Goal: Task Accomplishment & Management: Complete application form

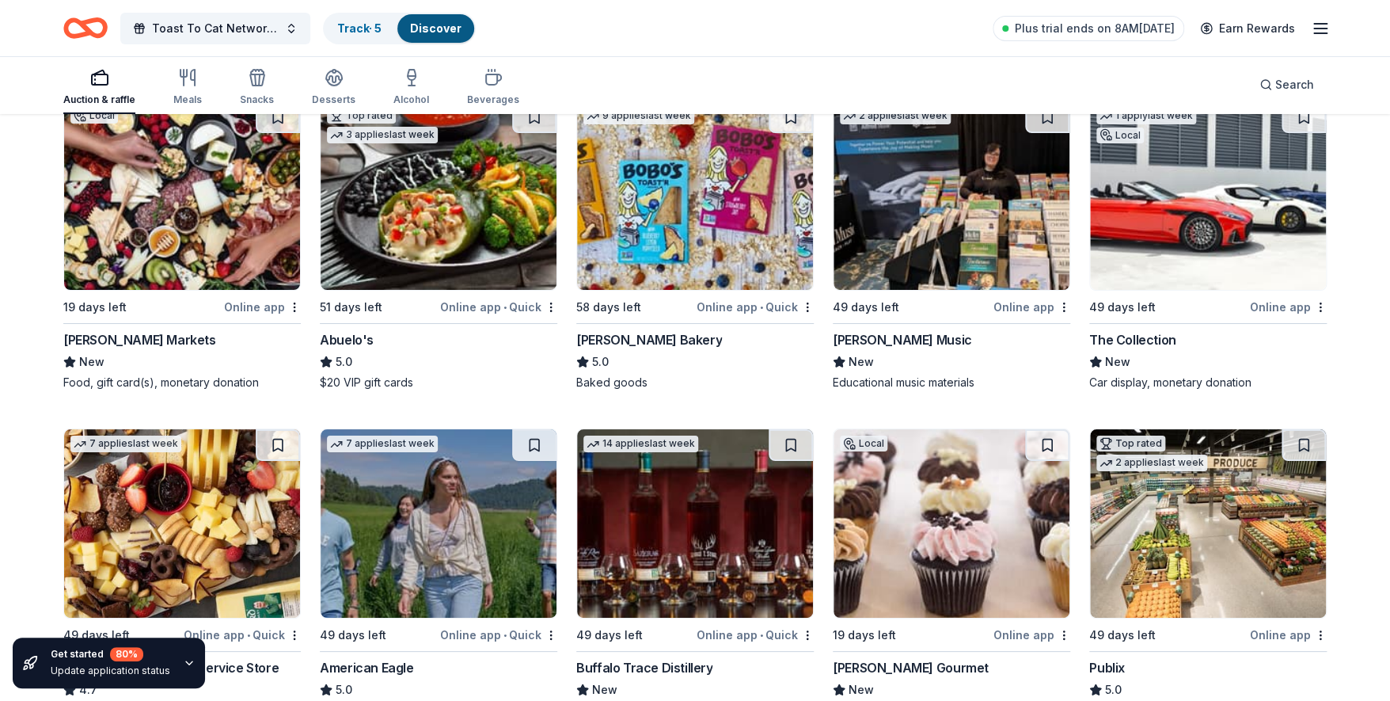
scroll to position [2955, 0]
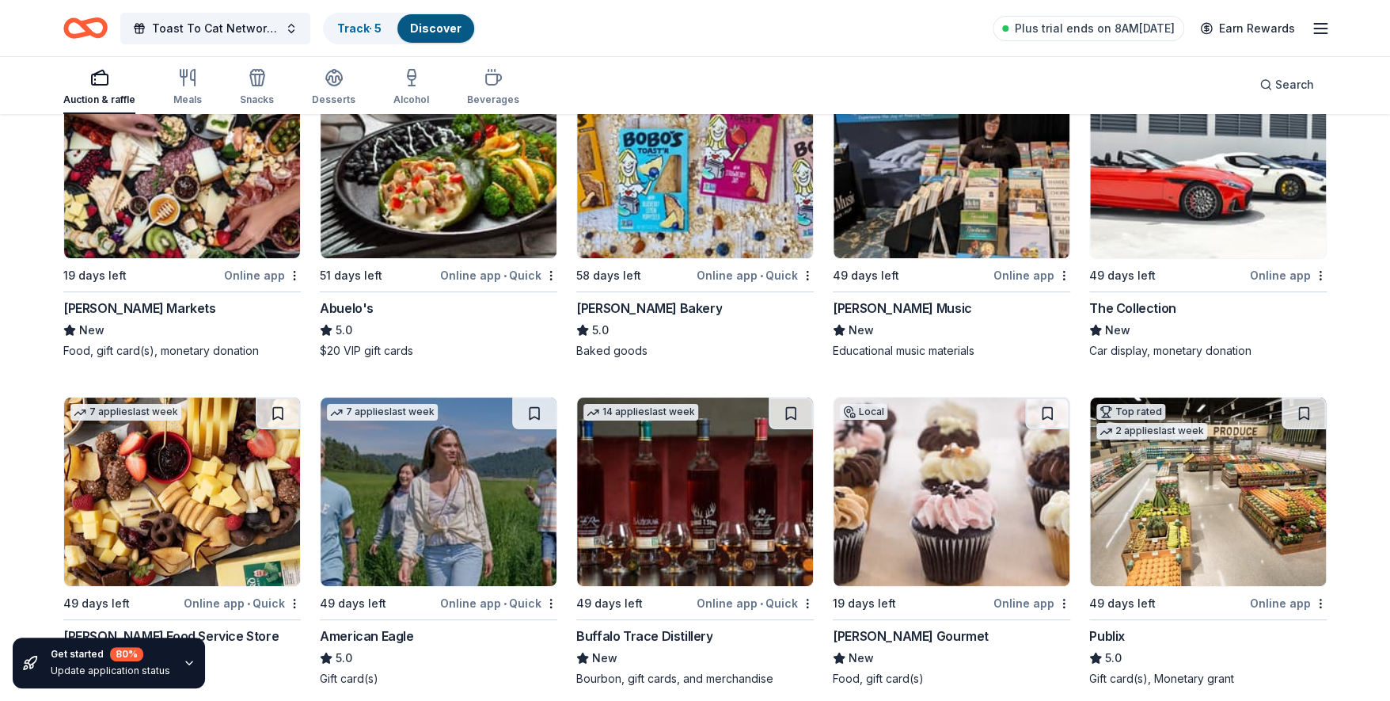
click at [119, 298] on div "[PERSON_NAME] Markets" at bounding box center [139, 307] width 153 height 19
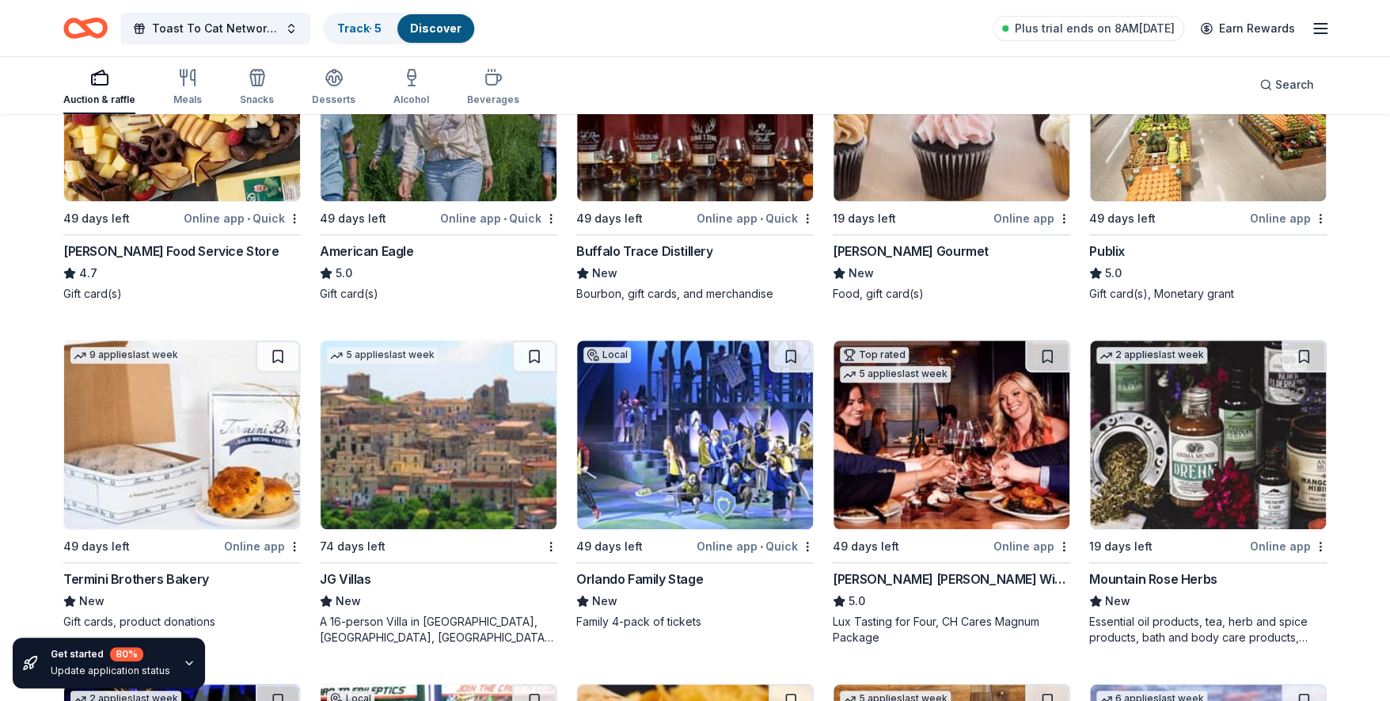
scroll to position [3346, 0]
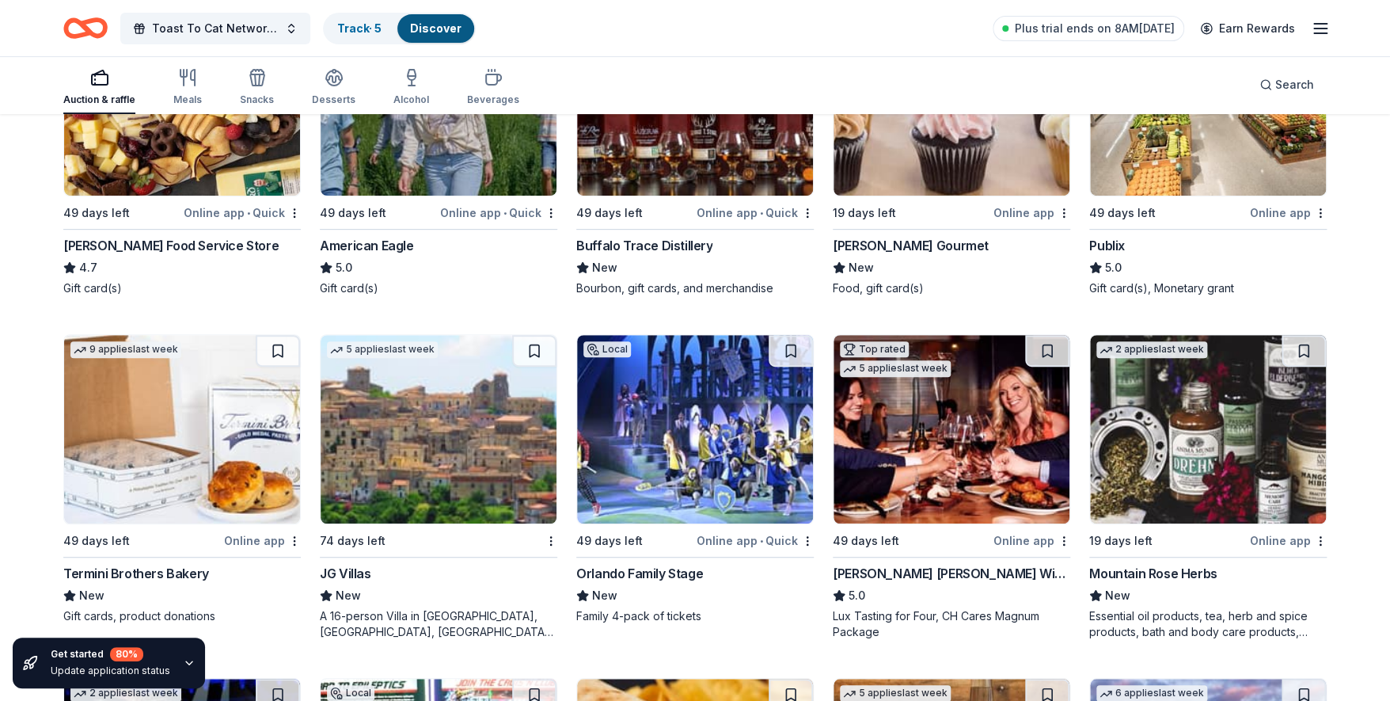
click at [124, 239] on div "[PERSON_NAME] Food Service Store" at bounding box center [170, 245] width 215 height 19
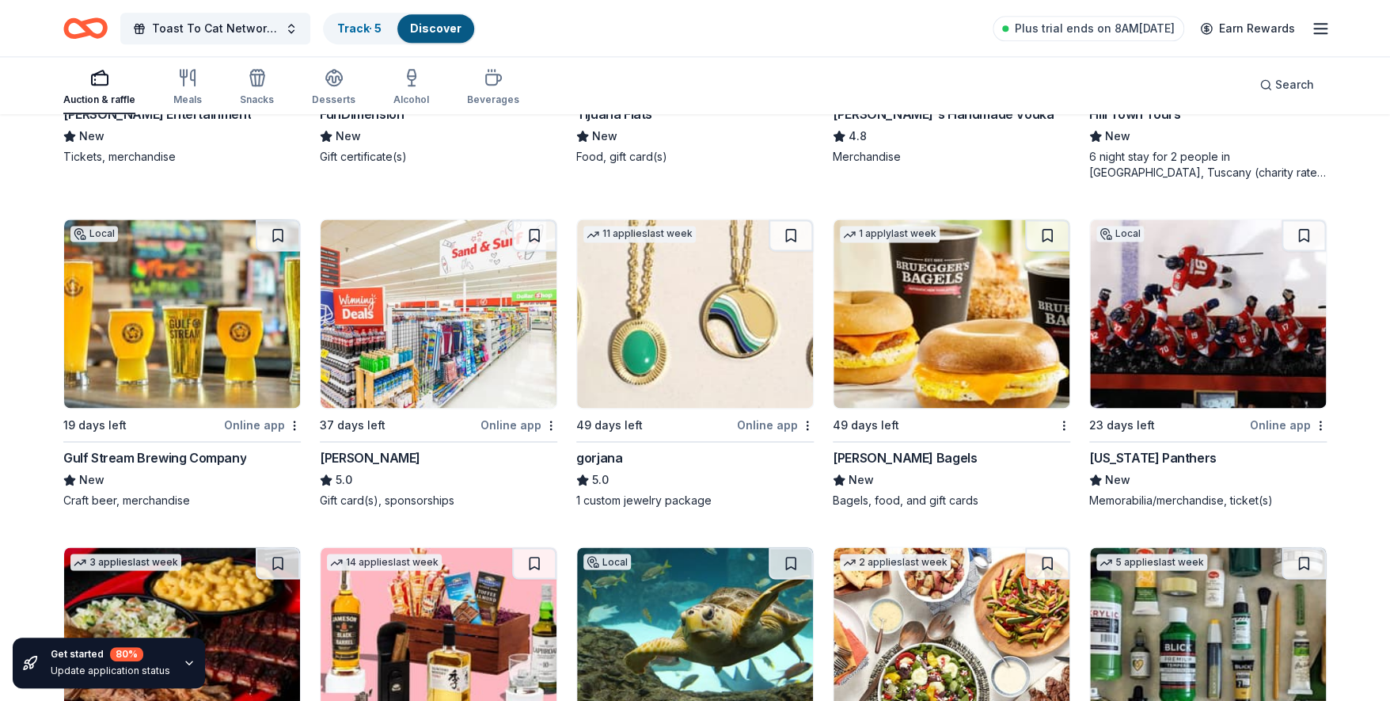
scroll to position [4103, 0]
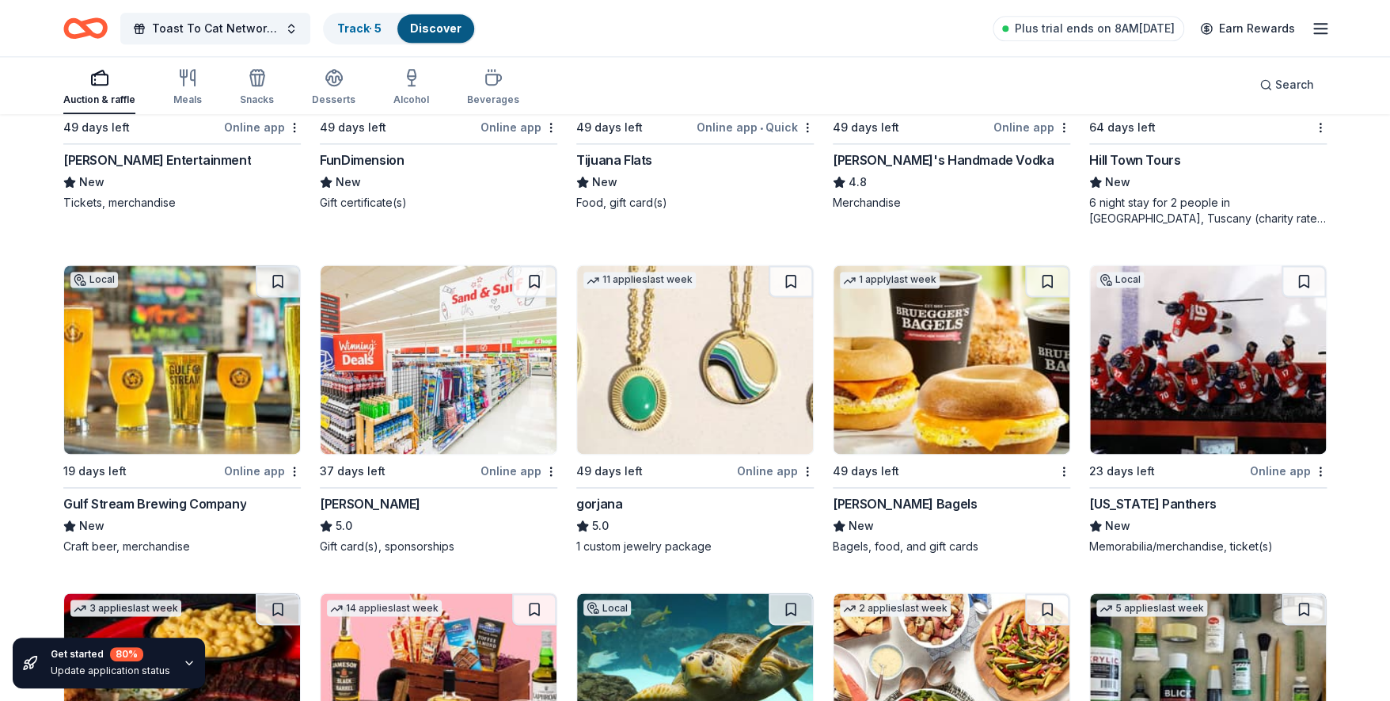
click at [715, 376] on img at bounding box center [695, 359] width 236 height 188
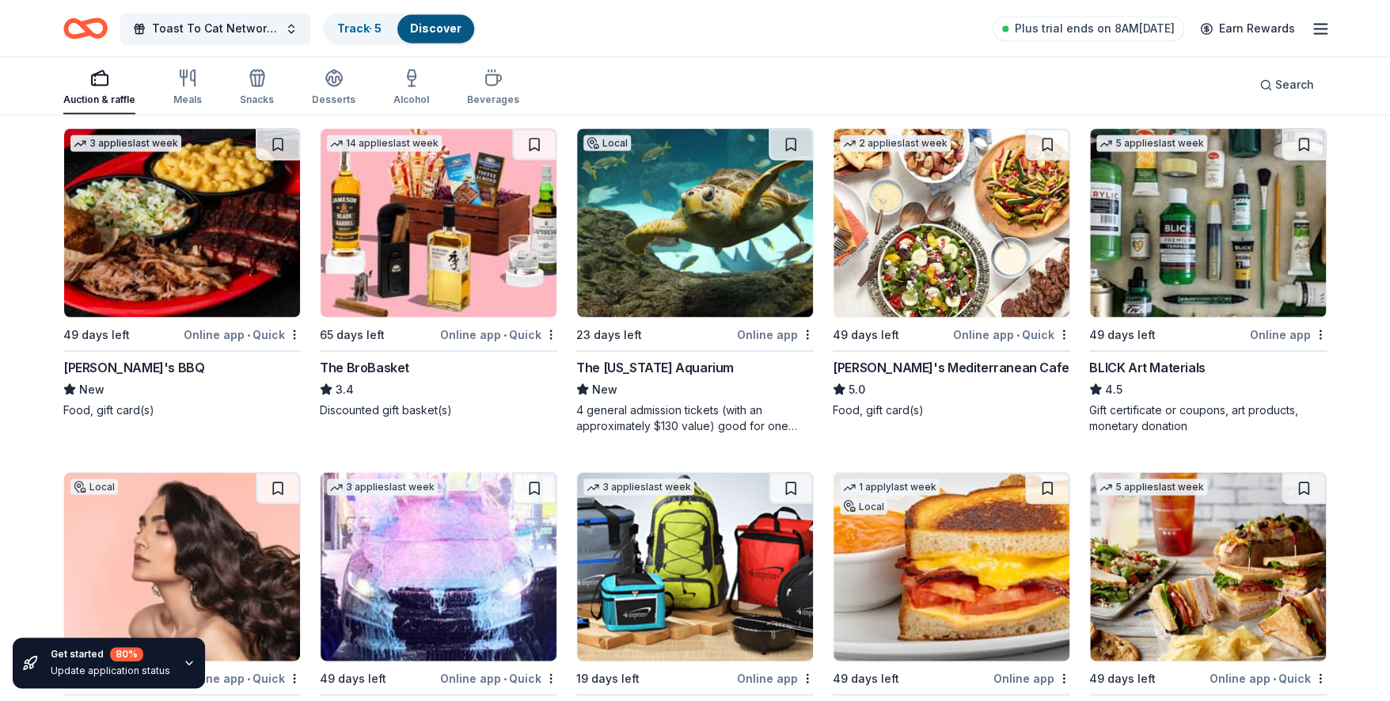
scroll to position [4599, 0]
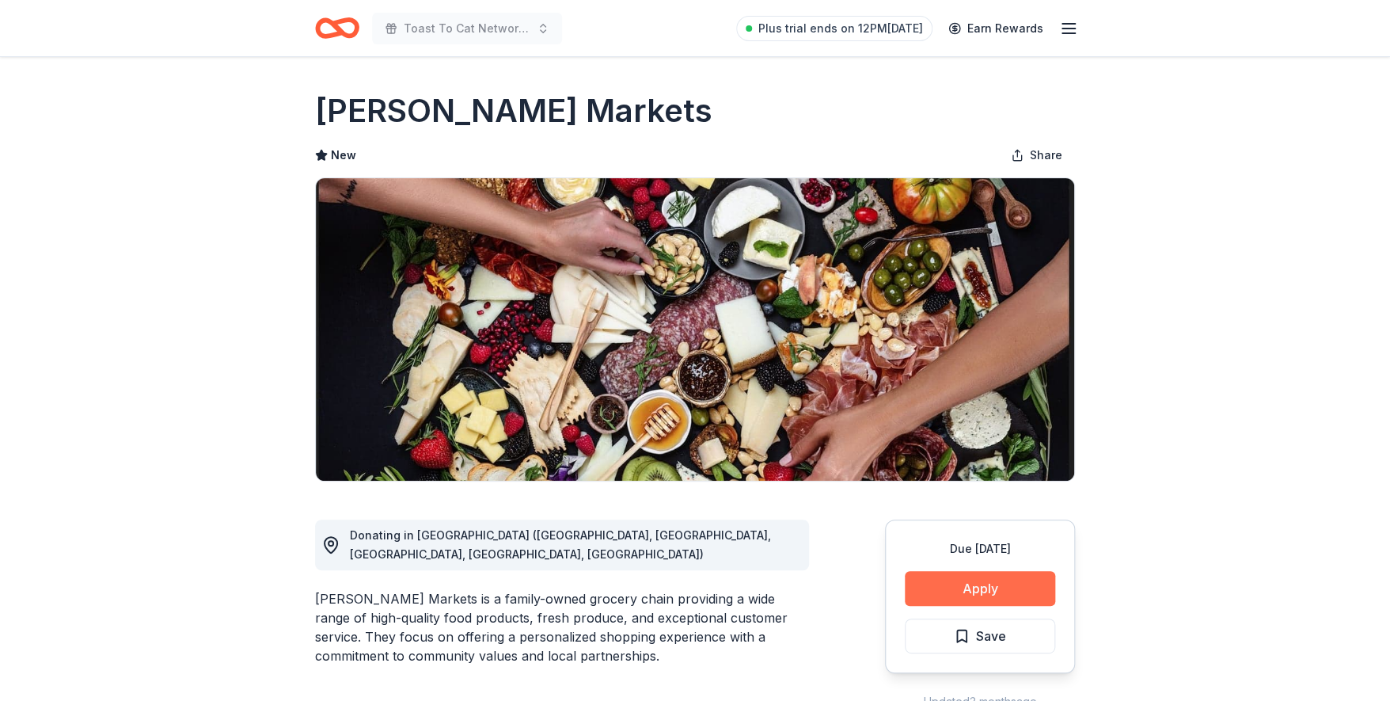
click at [983, 584] on button "Apply" at bounding box center [980, 588] width 150 height 35
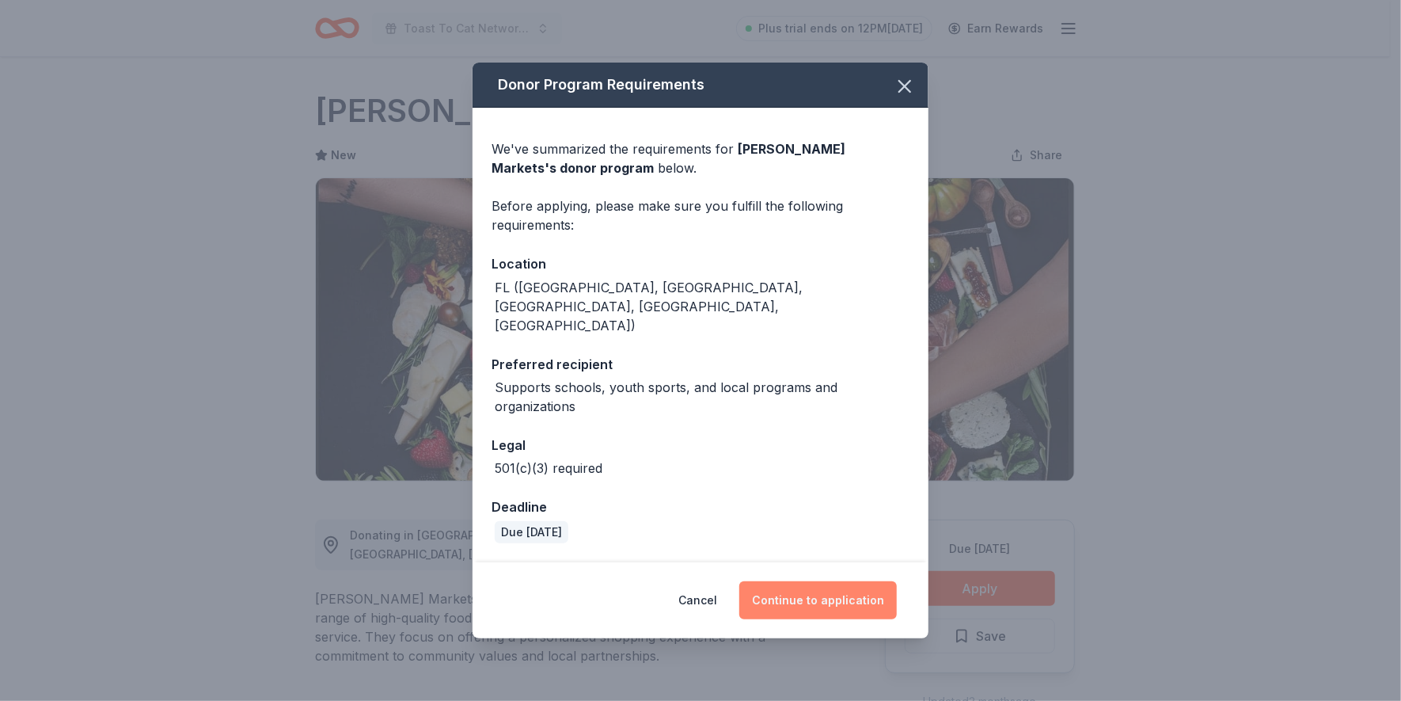
click at [842, 591] on button "Continue to application" at bounding box center [818, 600] width 158 height 38
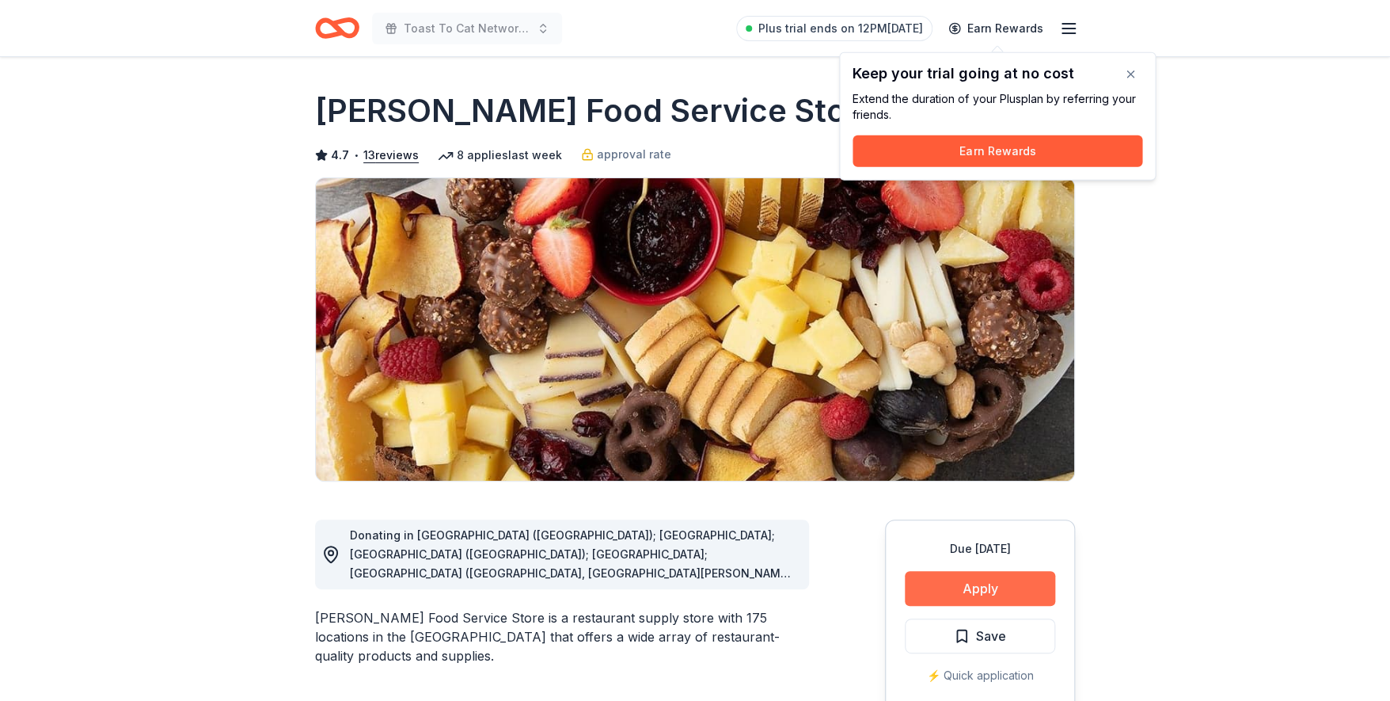
click at [978, 586] on button "Apply" at bounding box center [980, 588] width 150 height 35
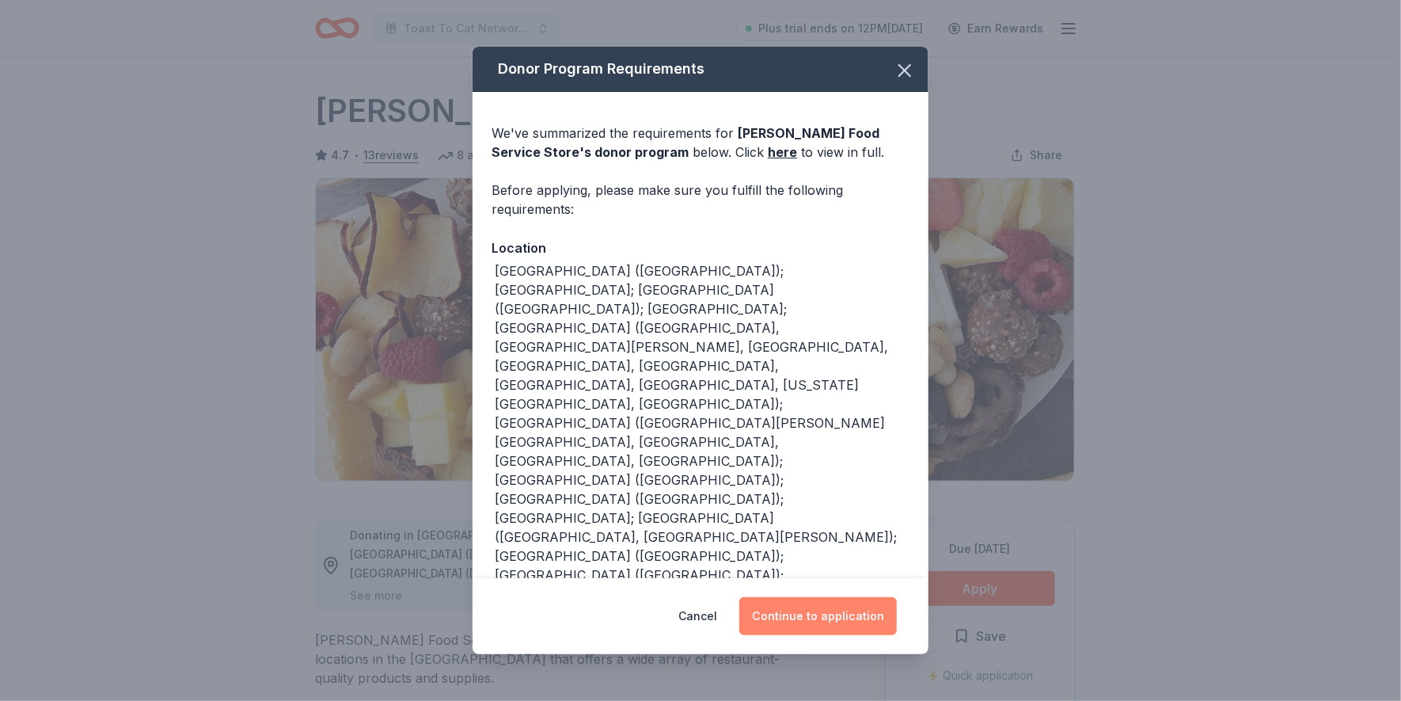
drag, startPoint x: 812, startPoint y: 618, endPoint x: 841, endPoint y: 598, distance: 35.4
click at [841, 598] on button "Continue to application" at bounding box center [818, 616] width 158 height 38
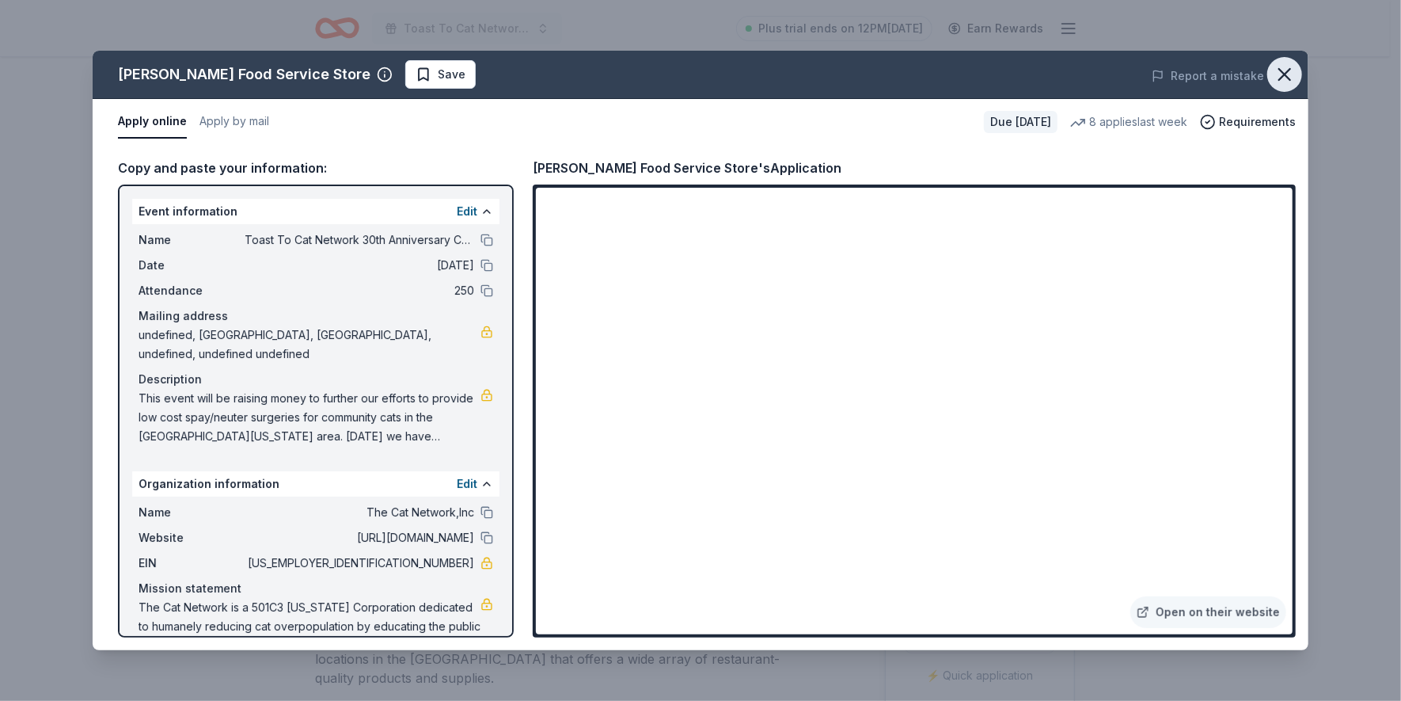
click at [1281, 69] on icon "button" at bounding box center [1285, 74] width 22 height 22
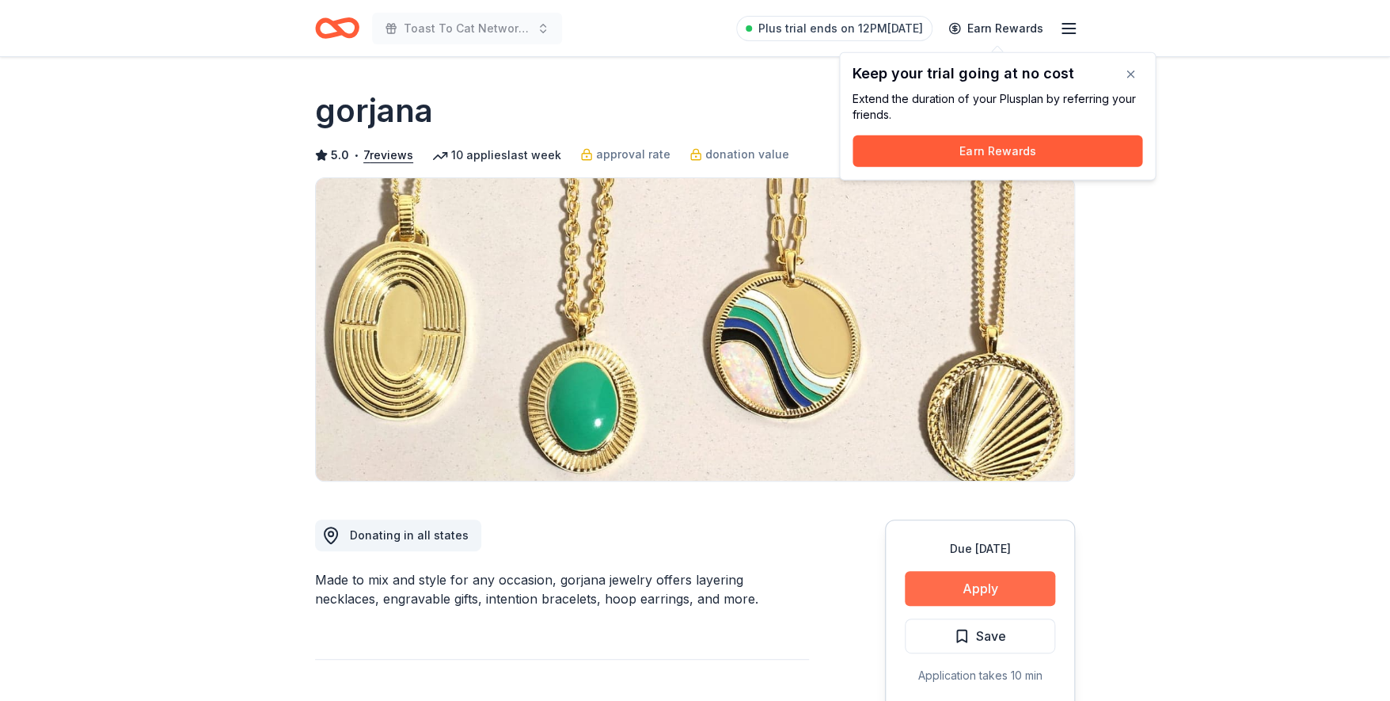
click at [993, 590] on button "Apply" at bounding box center [980, 588] width 150 height 35
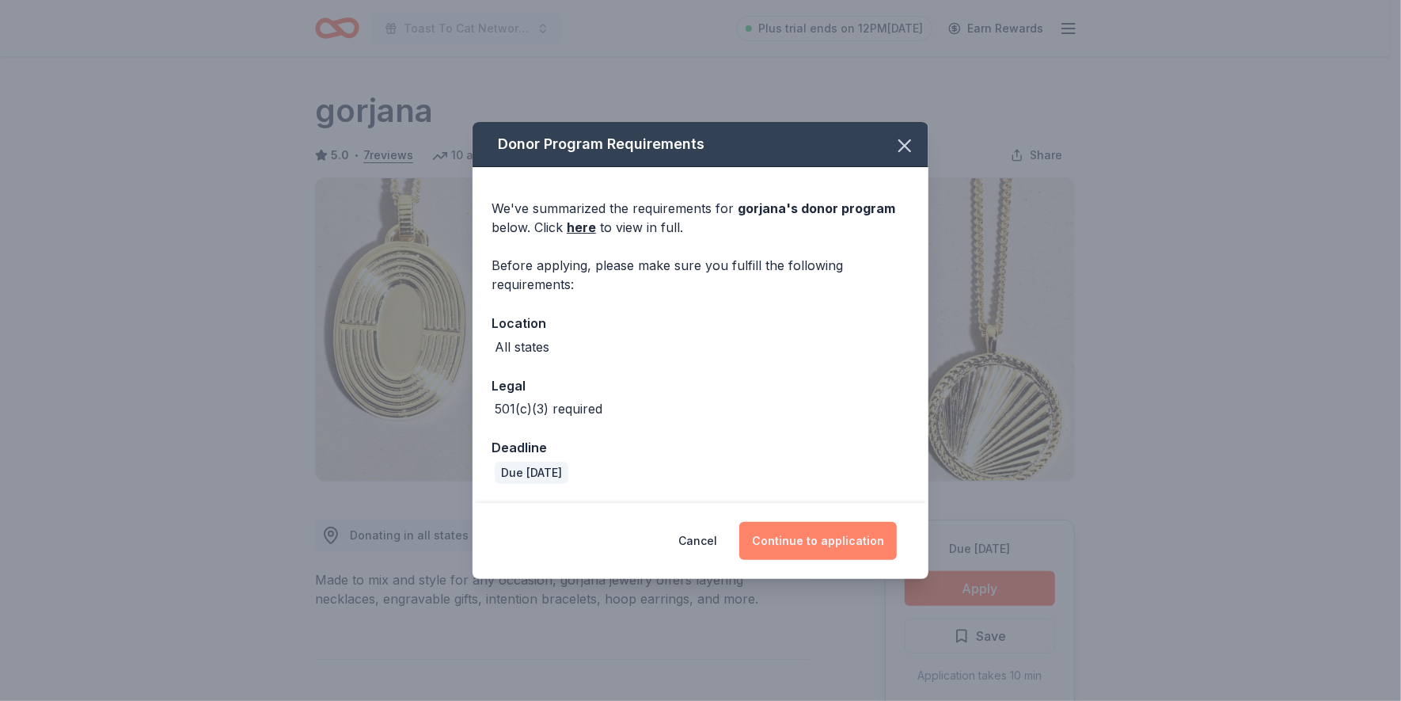
click at [827, 534] on button "Continue to application" at bounding box center [818, 541] width 158 height 38
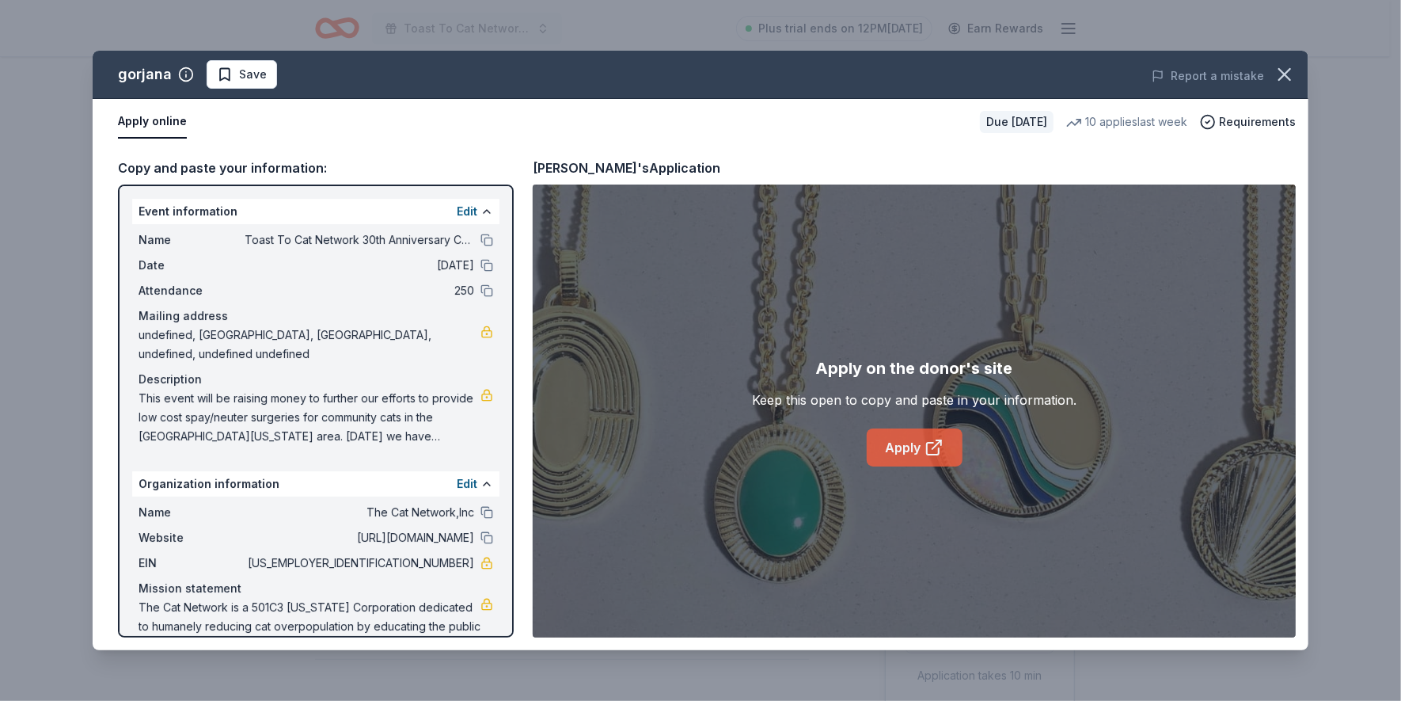
click at [913, 456] on link "Apply" at bounding box center [915, 447] width 96 height 38
